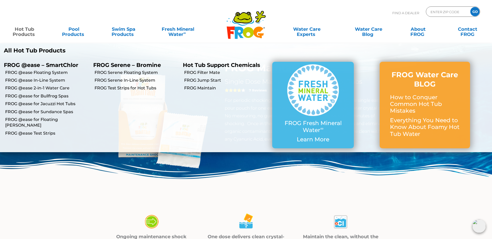
click at [25, 30] on link "Hot Tub Products" at bounding box center [24, 29] width 38 height 10
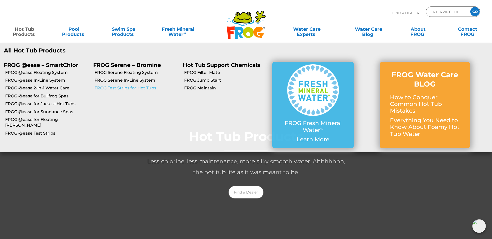
click at [111, 87] on link "FROG Test Strips for Hot Tubs" at bounding box center [136, 88] width 84 height 6
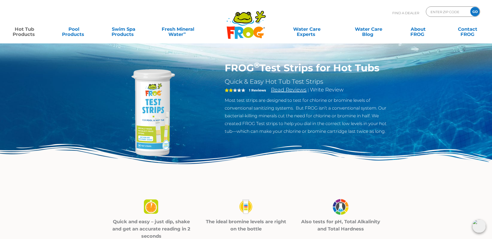
click at [289, 91] on link "Read Reviews" at bounding box center [289, 89] width 36 height 6
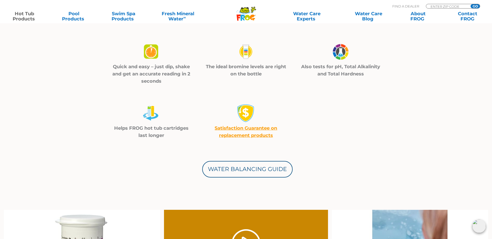
scroll to position [72, 0]
